Goal: Navigation & Orientation: Find specific page/section

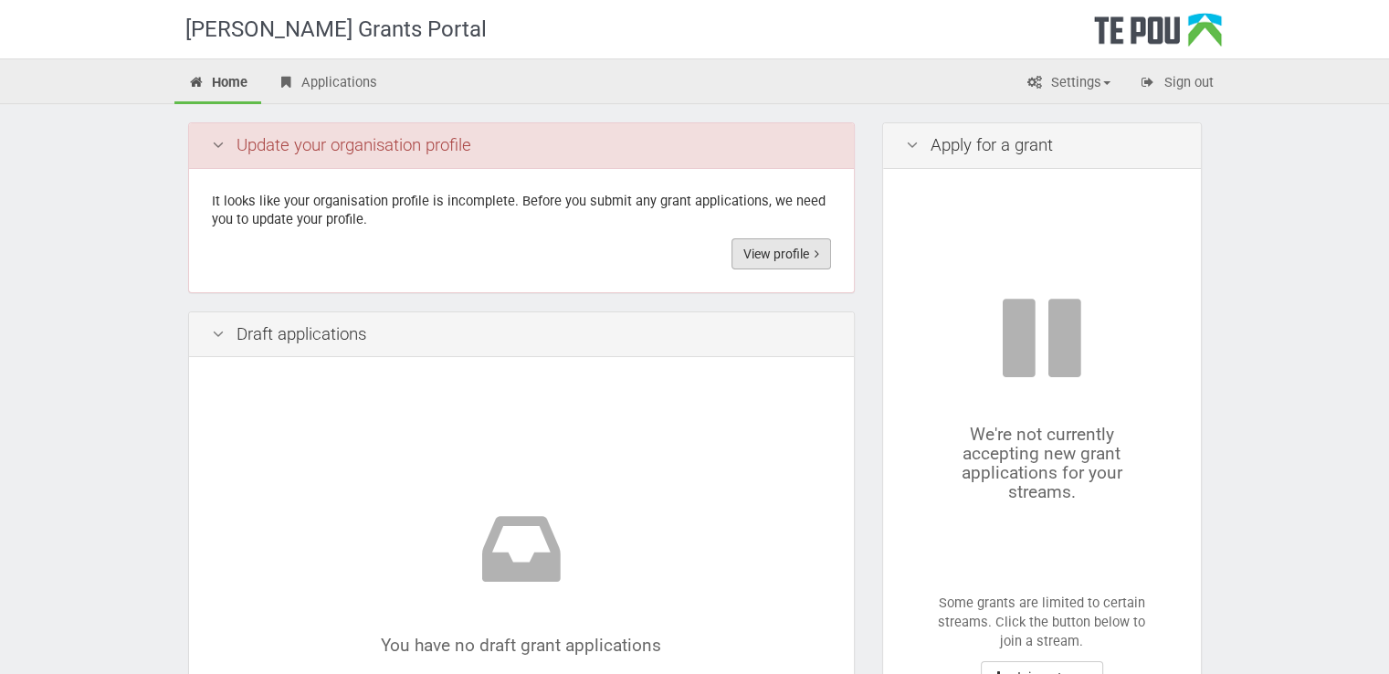
click at [752, 257] on link "View profile" at bounding box center [781, 253] width 100 height 31
click at [152, 470] on div "[PERSON_NAME] Grants Portal Home Applications Settings Profile Users My account…" at bounding box center [694, 668] width 1389 height 1336
click at [1261, 426] on div "[PERSON_NAME] Grants Portal Home Applications Settings Profile Users My account…" at bounding box center [694, 668] width 1389 height 1336
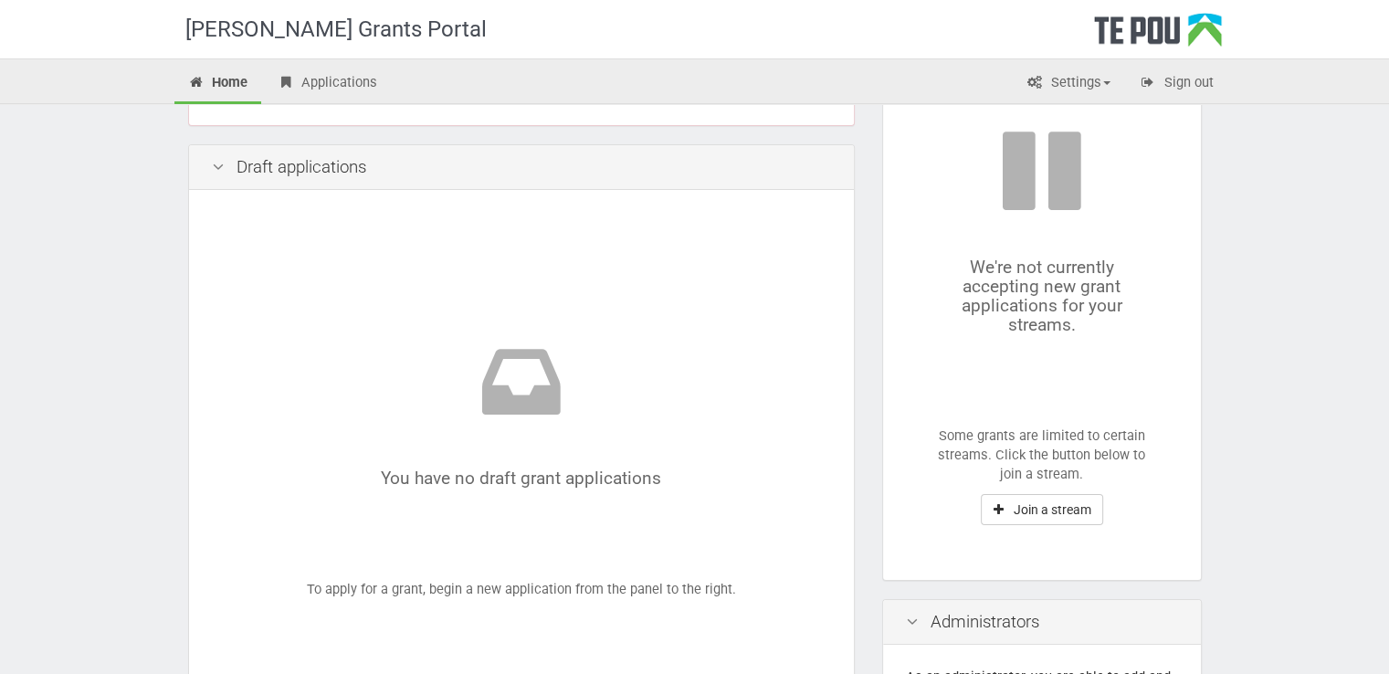
scroll to position [183, 0]
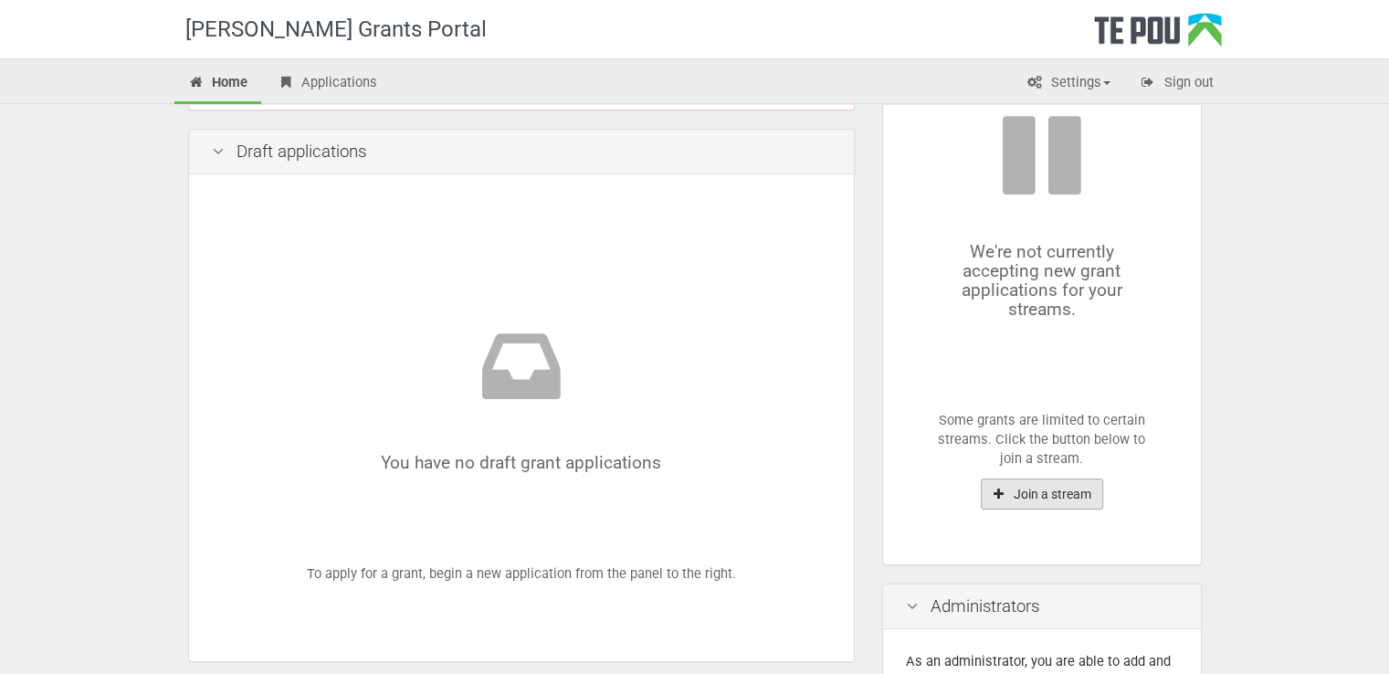
click at [1074, 492] on button "Join a stream" at bounding box center [1042, 493] width 122 height 31
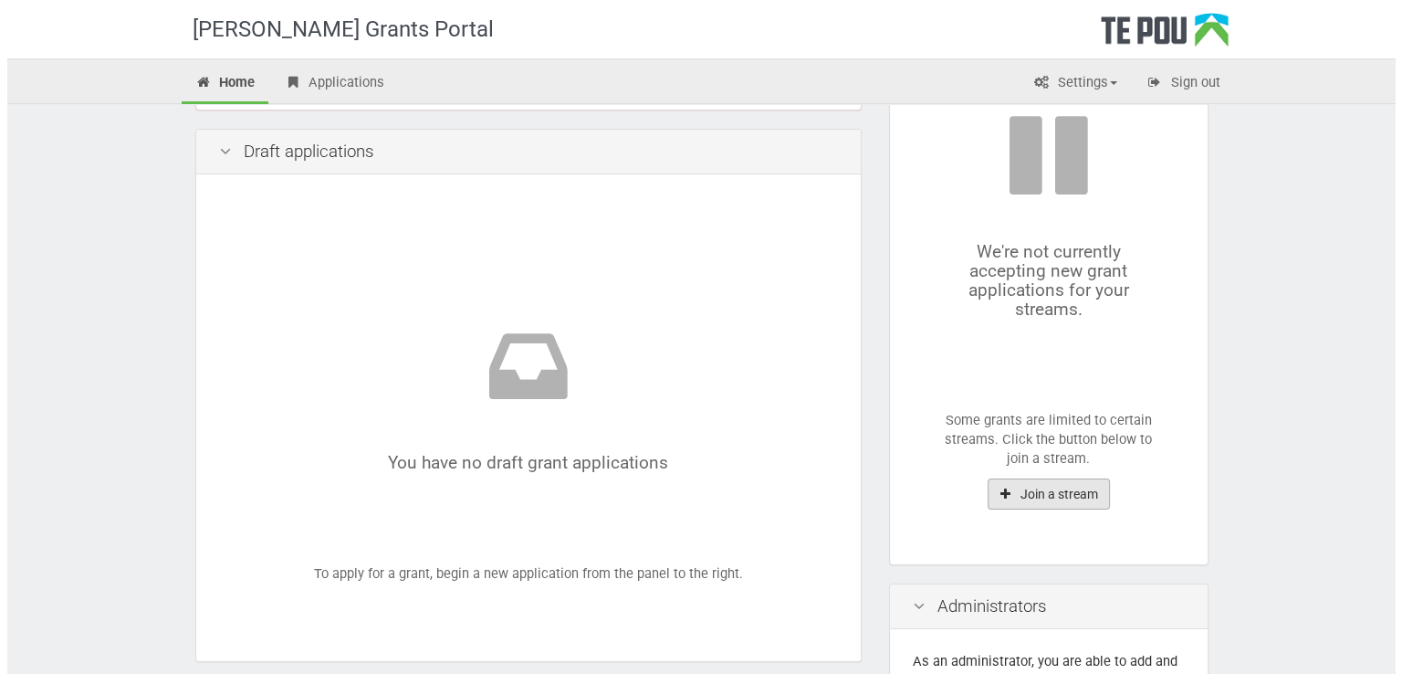
scroll to position [0, 0]
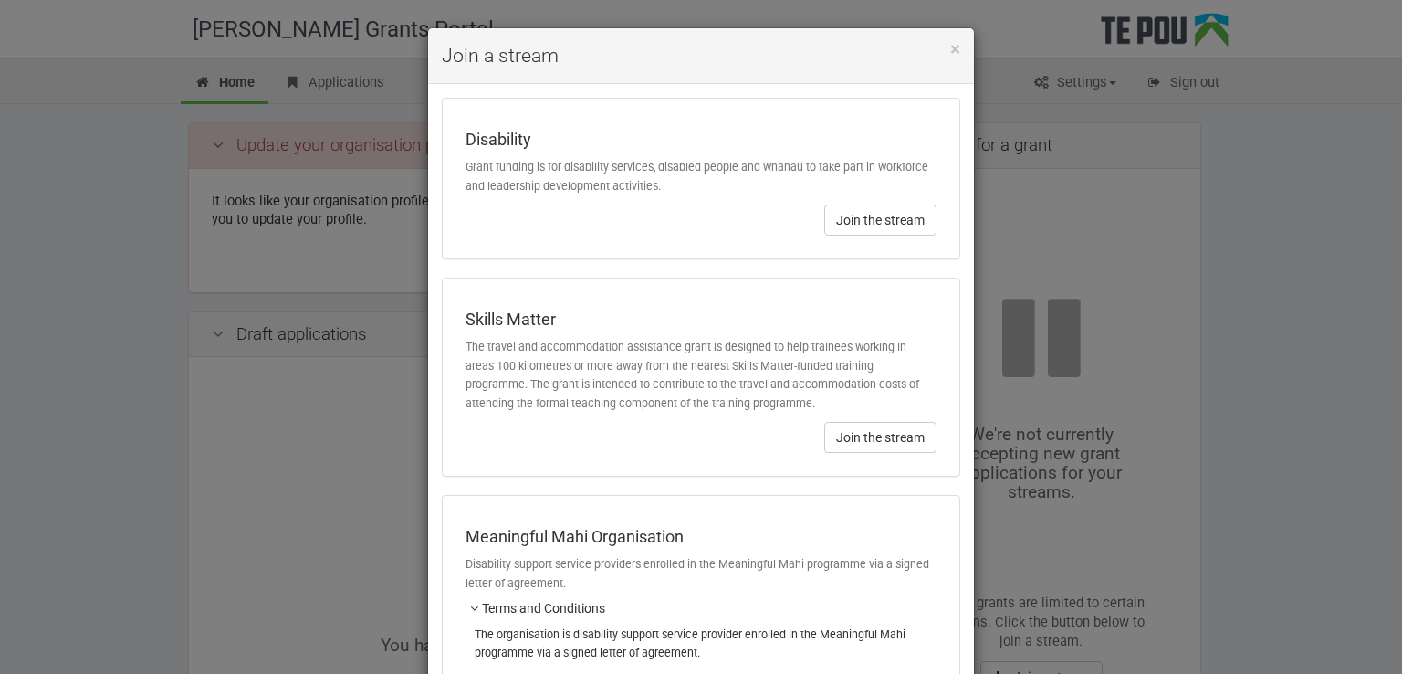
click at [1162, 485] on div "× Join a stream Disability Grant funding is for disability services, disabled p…" at bounding box center [701, 337] width 1402 height 674
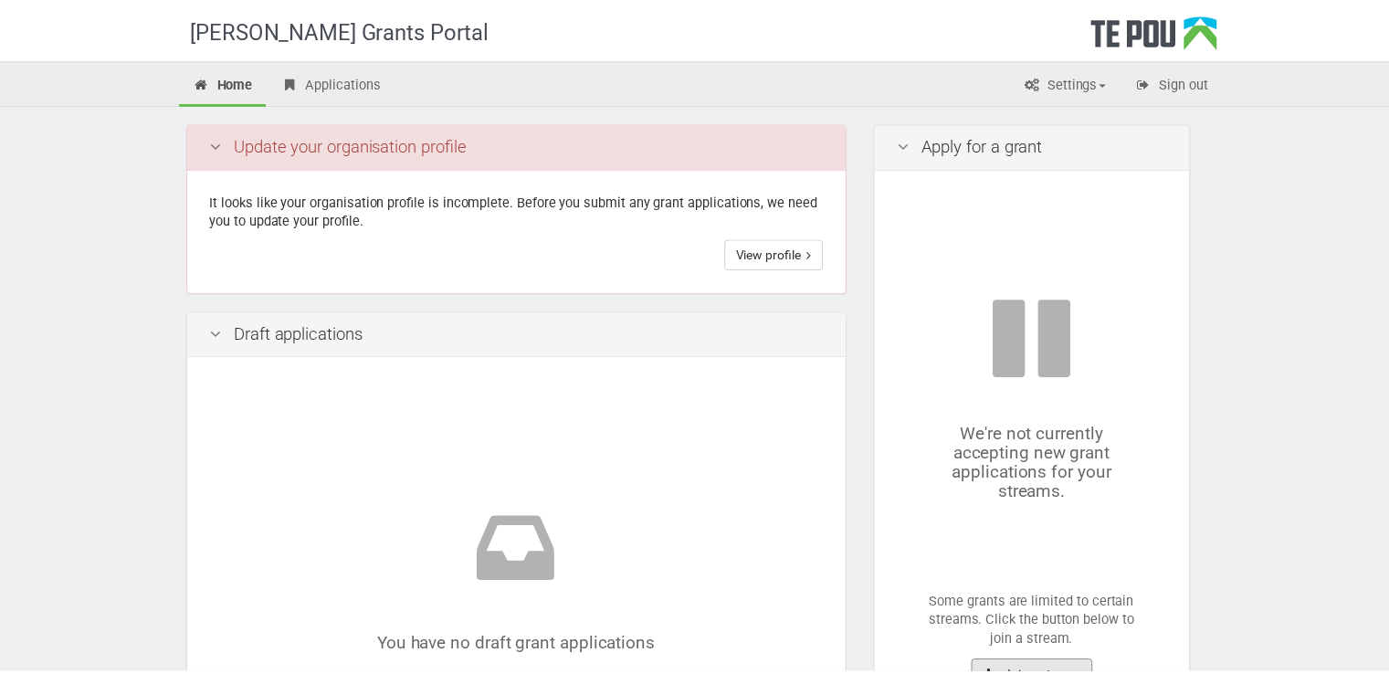
scroll to position [17, 0]
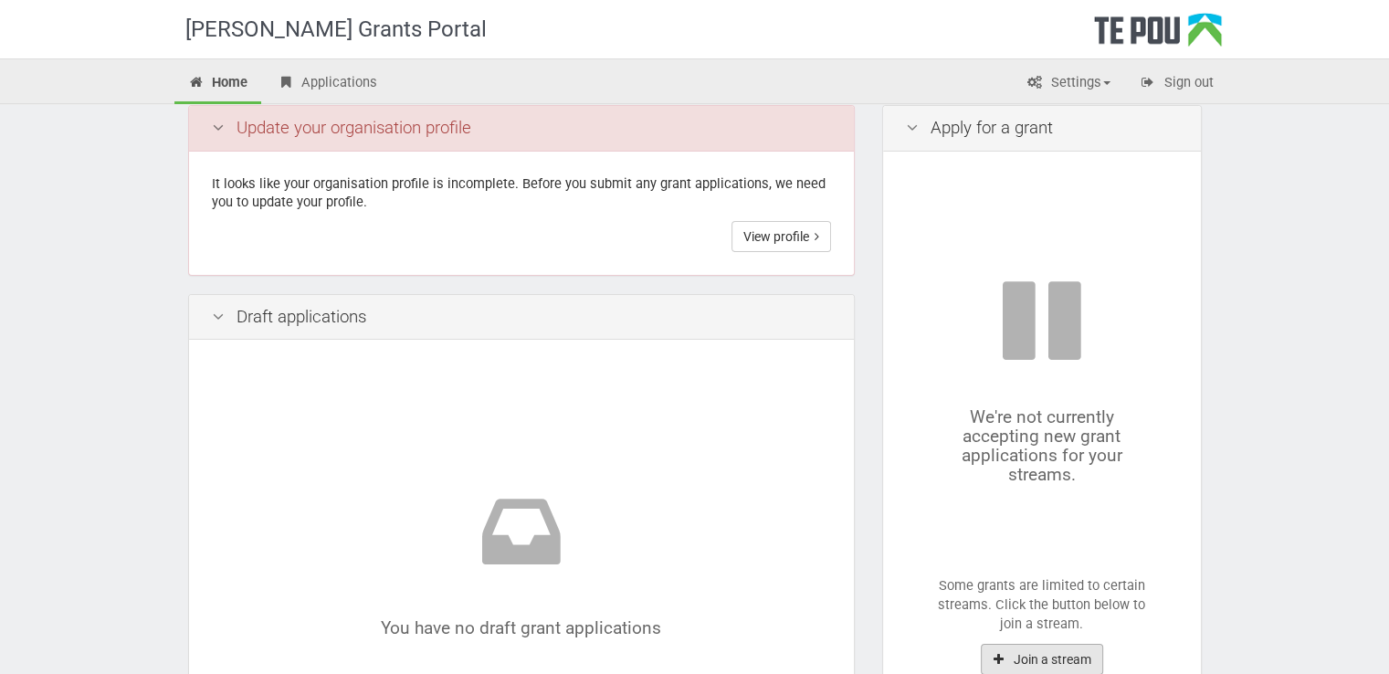
click at [1063, 667] on button "Join a stream" at bounding box center [1042, 659] width 122 height 31
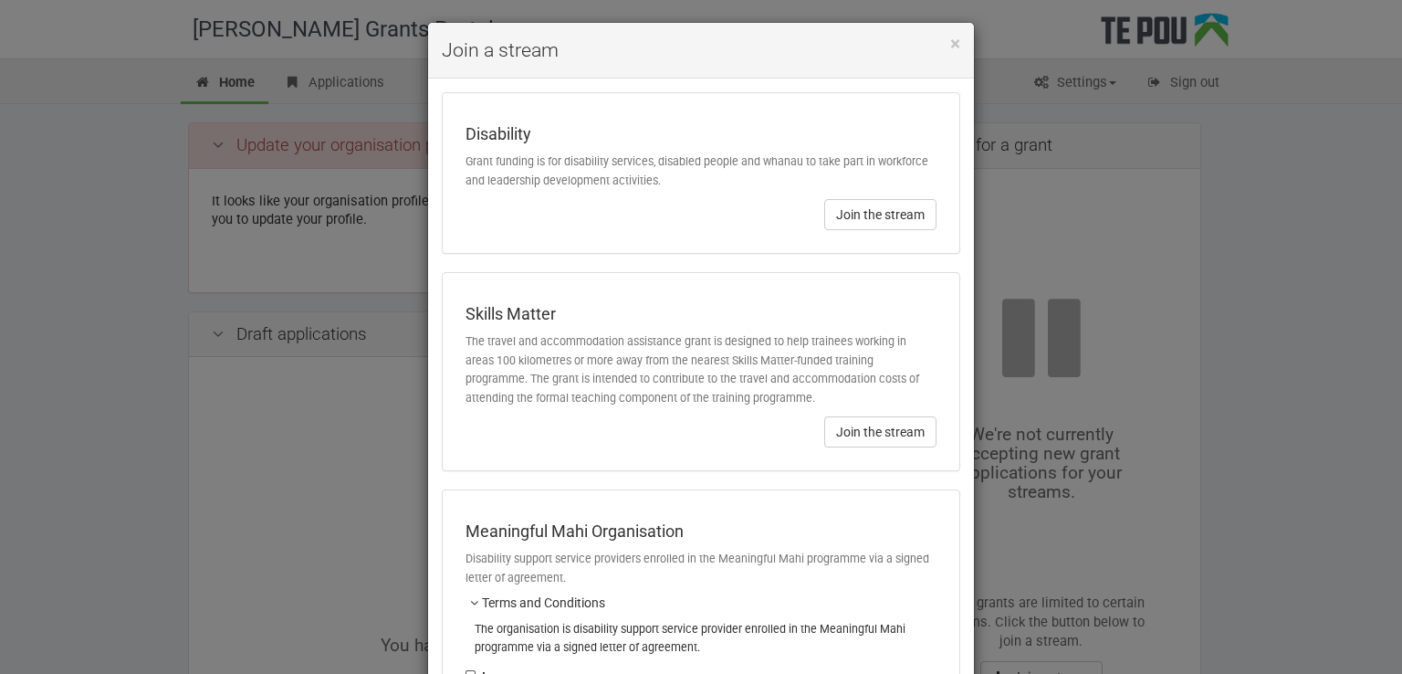
scroll to position [0, 0]
